Goal: Navigation & Orientation: Go to known website

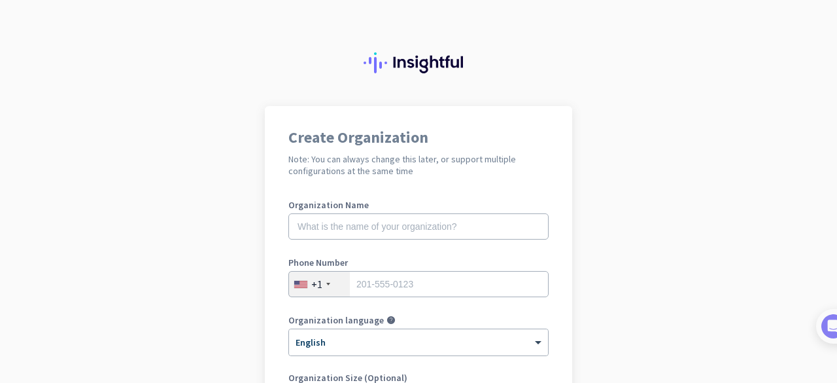
click at [402, 63] on img at bounding box center [419, 62] width 110 height 21
click at [216, 2] on div at bounding box center [418, 53] width 837 height 106
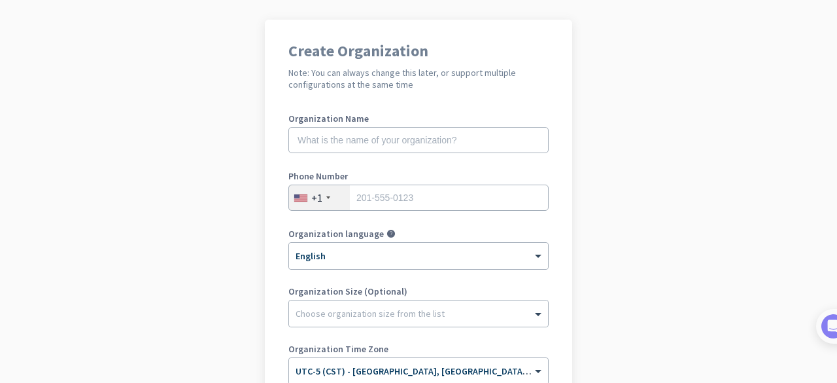
scroll to position [250, 0]
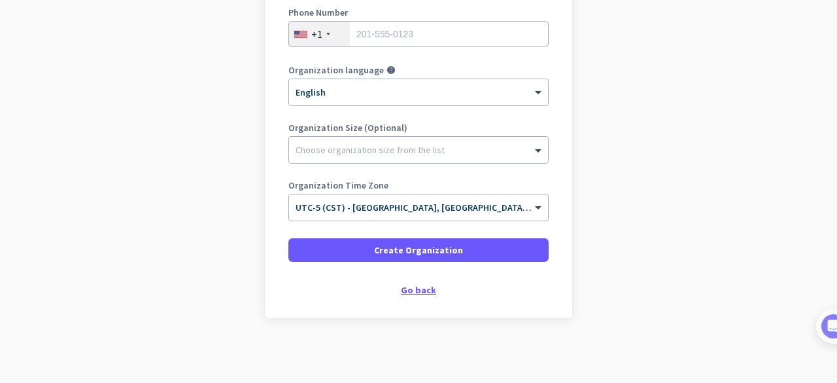
click at [411, 292] on div "Go back" at bounding box center [418, 289] width 260 height 9
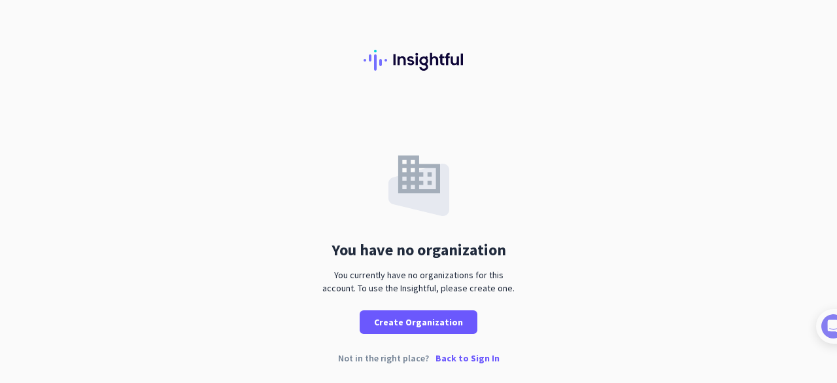
scroll to position [3, 0]
click at [466, 354] on p "Back to Sign In" at bounding box center [468, 356] width 64 height 9
